Goal: Task Accomplishment & Management: Complete application form

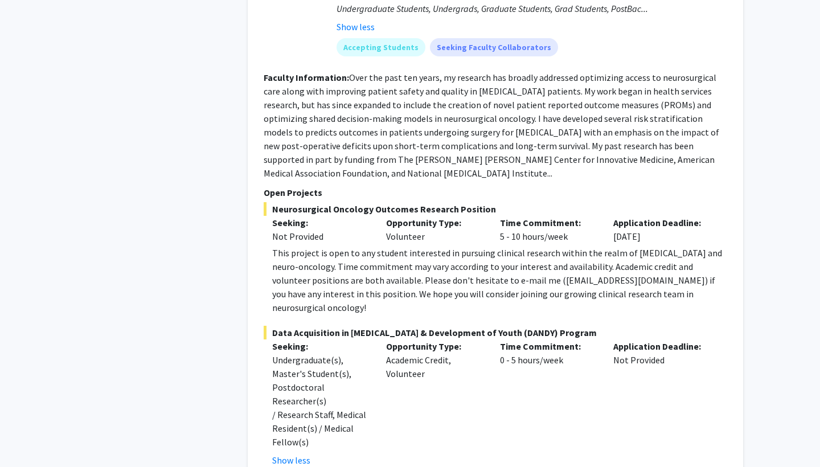
scroll to position [688, 0]
drag, startPoint x: 515, startPoint y: 269, endPoint x: 595, endPoint y: 263, distance: 80.4
click at [596, 263] on div "This project is open to any student interested in pursuing clinical research wi…" at bounding box center [499, 279] width 455 height 68
copy div "[EMAIL_ADDRESS][DOMAIN_NAME]"
click at [456, 266] on div "This project is open to any student interested in pursuing clinical research wi…" at bounding box center [499, 279] width 455 height 68
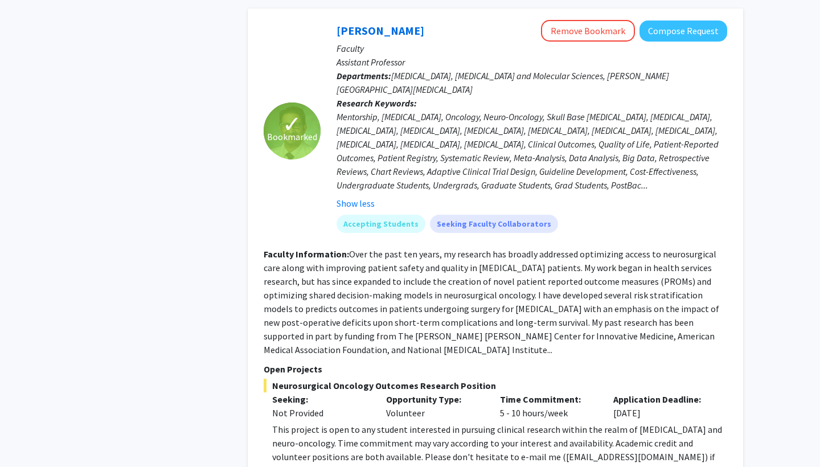
scroll to position [440, 0]
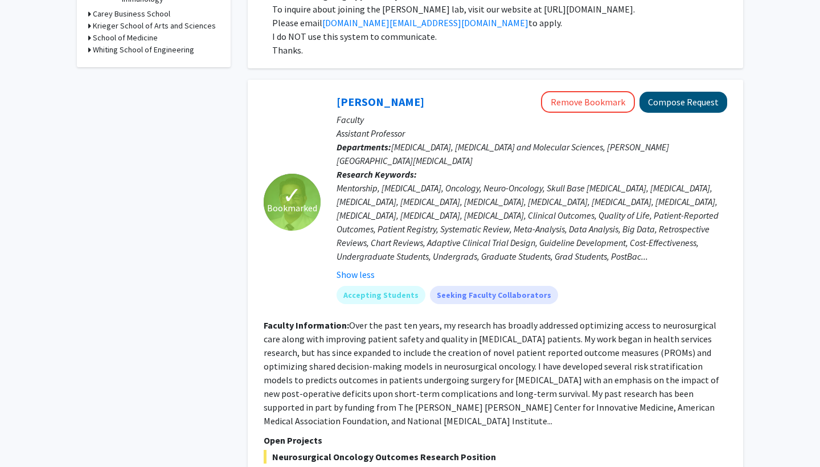
click at [673, 105] on button "Compose Request" at bounding box center [683, 102] width 88 height 21
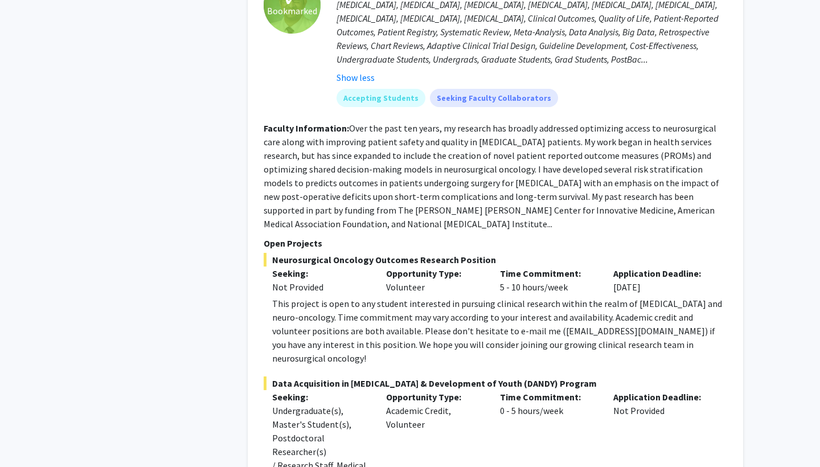
scroll to position [476, 0]
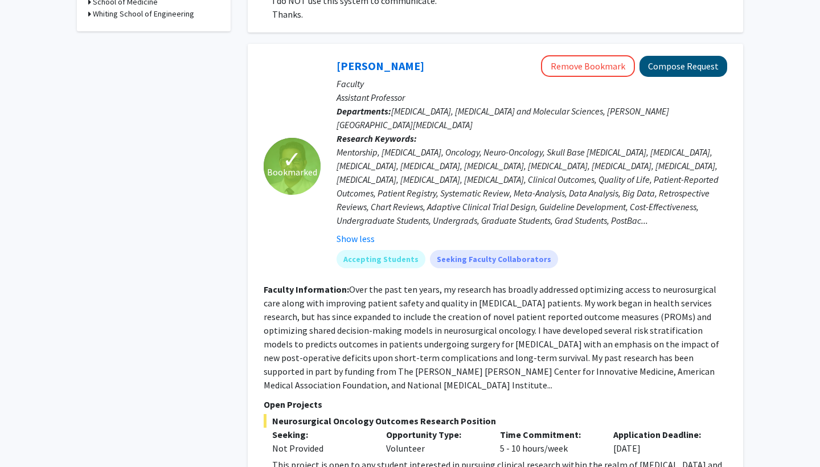
click at [680, 68] on button "Compose Request" at bounding box center [683, 66] width 88 height 21
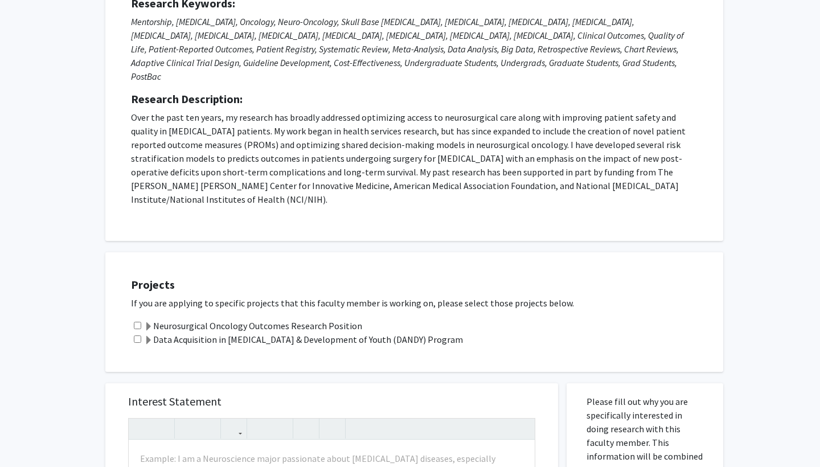
scroll to position [302, 0]
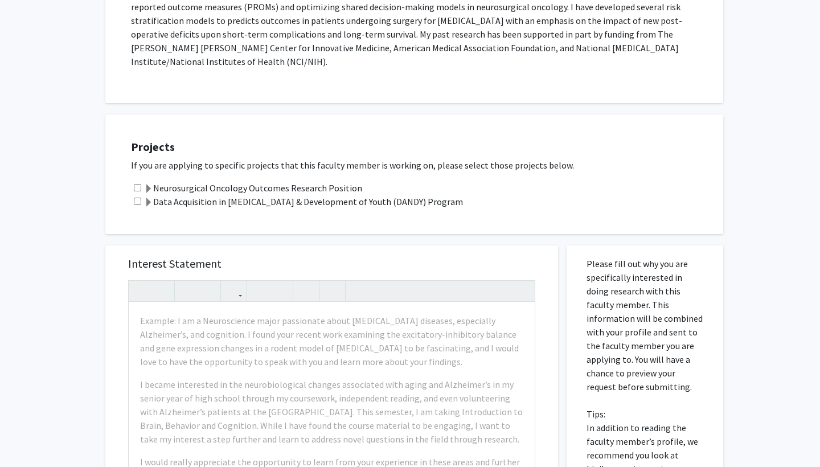
click at [194, 181] on label "Neurosurgical Oncology Outcomes Research Position" at bounding box center [253, 188] width 218 height 14
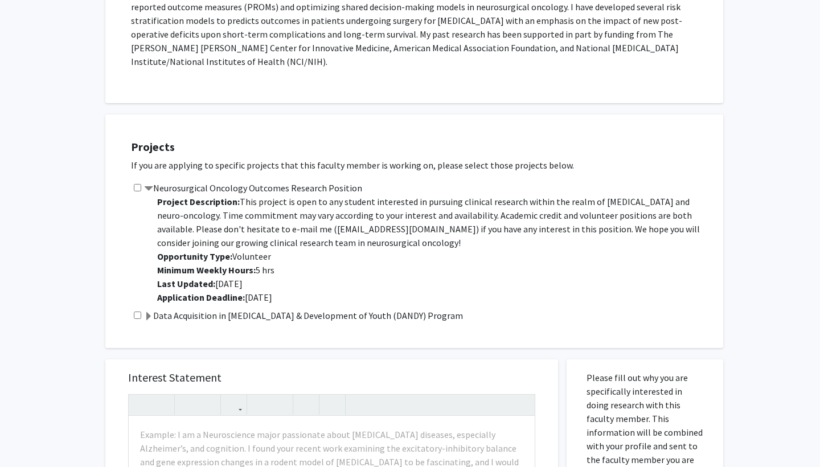
click at [137, 184] on input "checkbox" at bounding box center [137, 187] width 7 height 7
checkbox input "true"
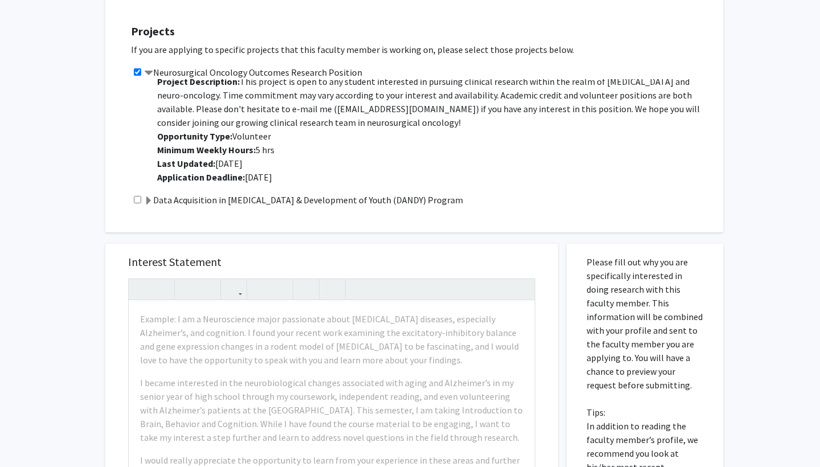
scroll to position [547, 0]
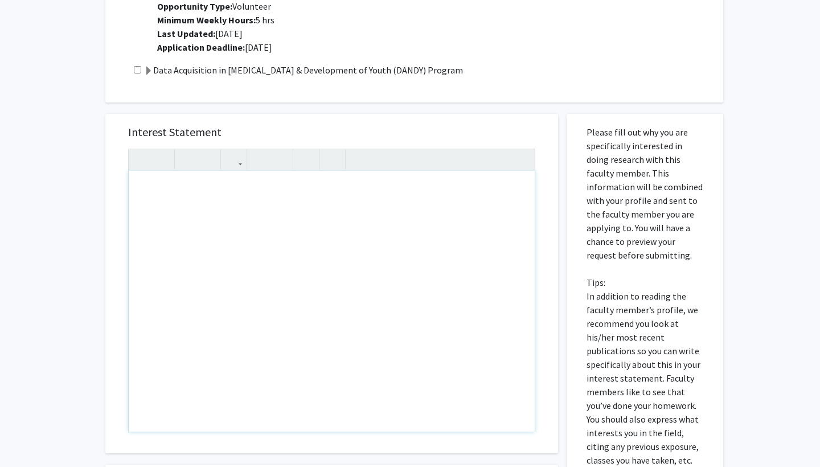
click at [355, 232] on div "Note to users with screen readers: Please press Alt+0 or Option+0 to deactivate…" at bounding box center [332, 301] width 406 height 261
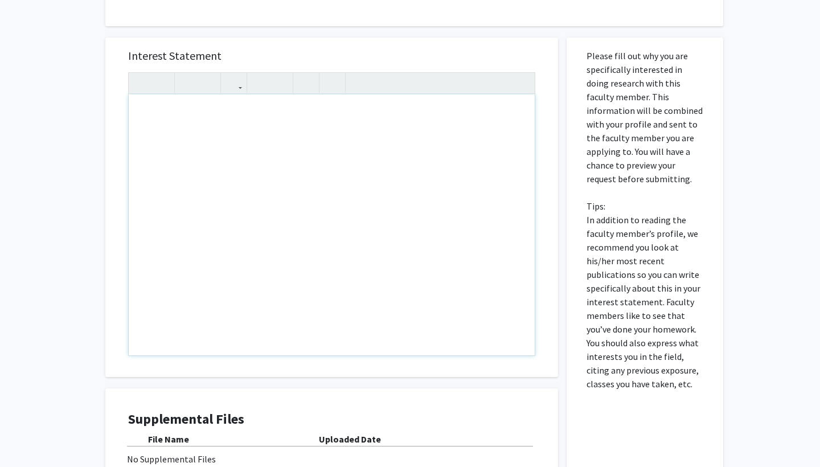
scroll to position [717, 0]
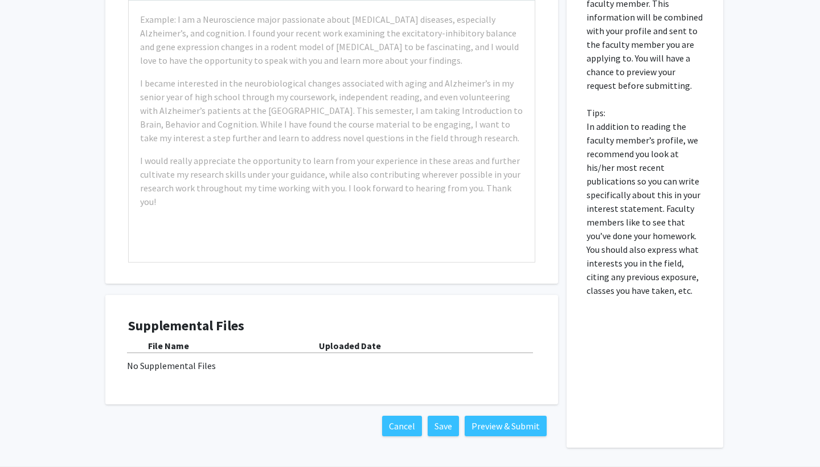
click at [353, 340] on b "Uploaded Date" at bounding box center [350, 345] width 62 height 11
click at [176, 359] on div "No Supplemental Files" at bounding box center [331, 366] width 409 height 14
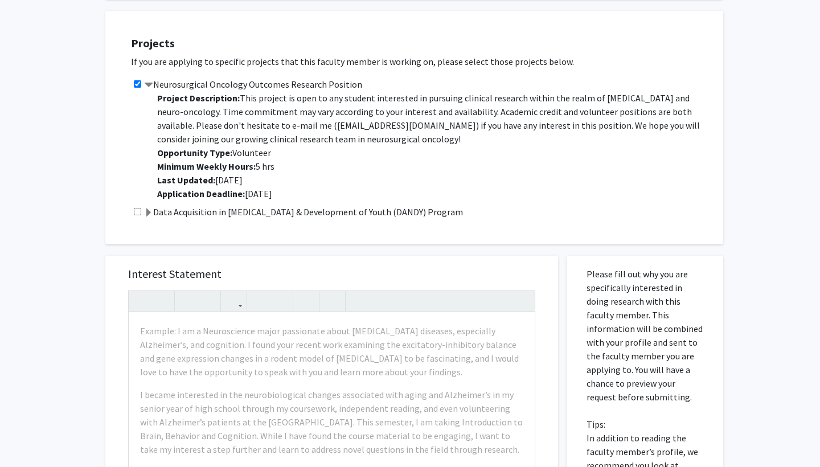
scroll to position [0, 0]
drag, startPoint x: 355, startPoint y: 59, endPoint x: 156, endPoint y: 58, distance: 198.6
click at [156, 77] on label "Neurosurgical Oncology Outcomes Research Position" at bounding box center [253, 84] width 218 height 14
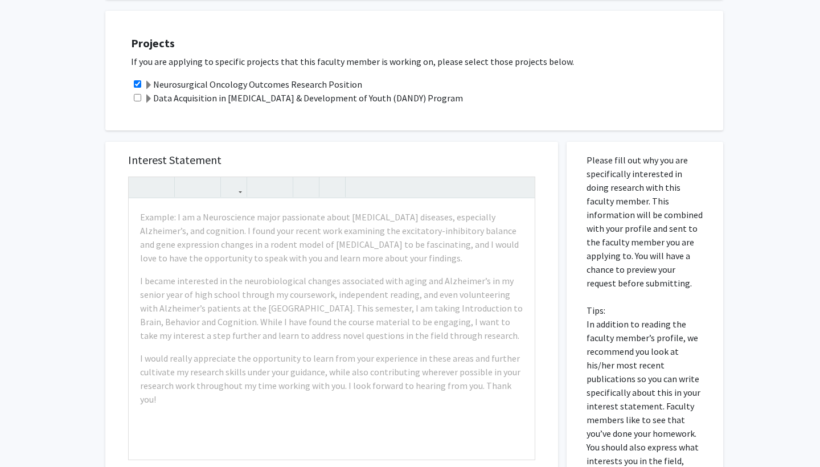
copy label "Neurosurgical Oncology Outcomes Research Position"
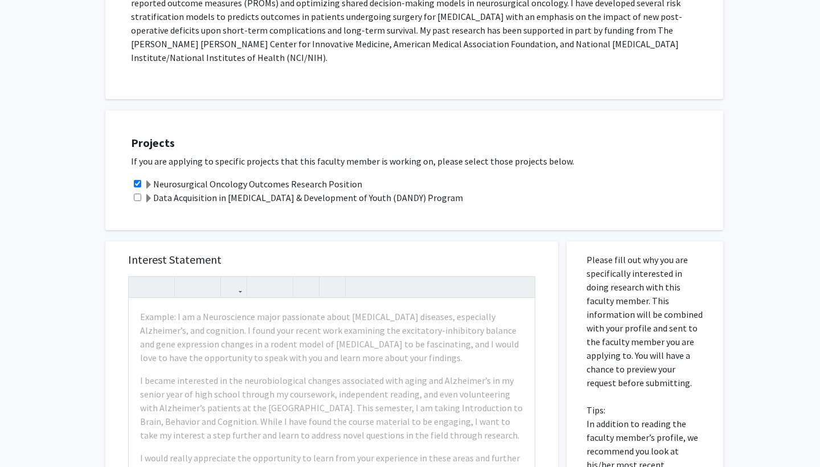
scroll to position [307, 0]
click at [149, 180] on span at bounding box center [148, 184] width 9 height 9
